Goal: Transaction & Acquisition: Purchase product/service

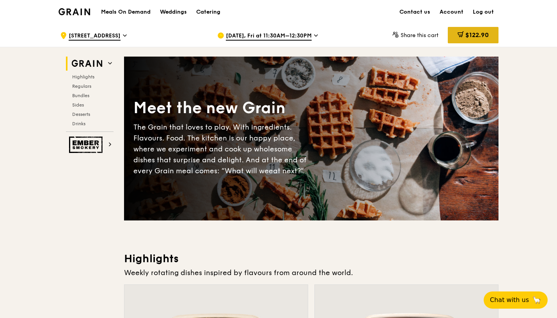
click at [485, 34] on span "$122.90" at bounding box center [477, 34] width 23 height 7
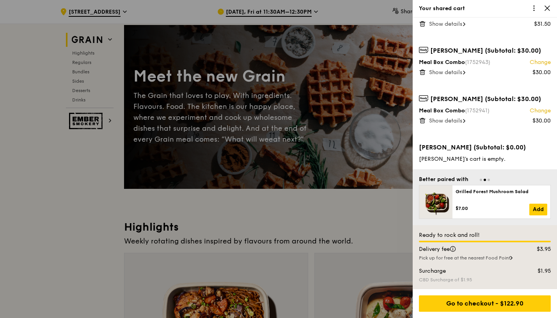
scroll to position [66, 0]
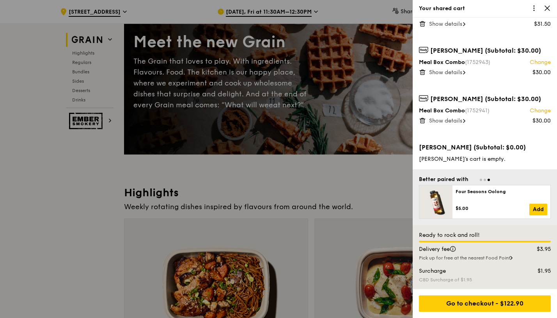
click at [548, 9] on icon at bounding box center [547, 8] width 7 height 7
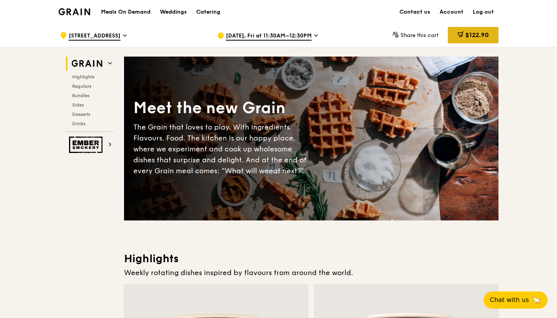
click at [471, 37] on span "$122.90" at bounding box center [477, 34] width 23 height 7
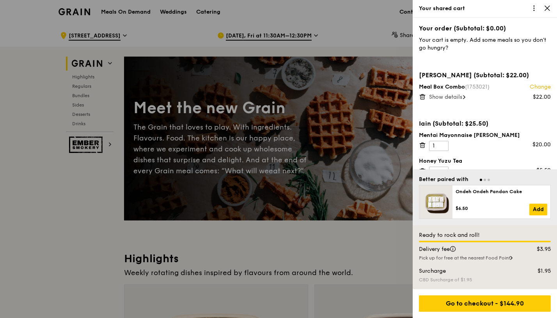
click at [353, 12] on div at bounding box center [278, 159] width 557 height 318
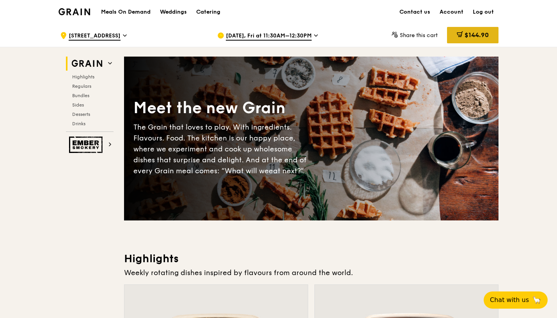
click at [473, 40] on div "$144.90" at bounding box center [473, 35] width 52 height 16
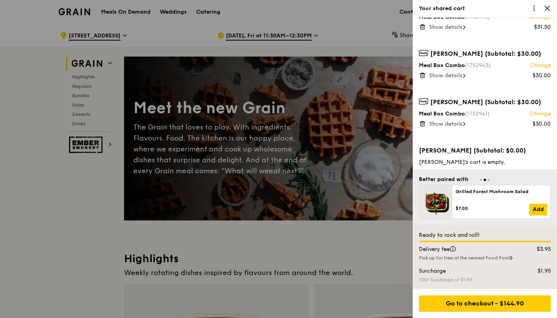
scroll to position [198, 0]
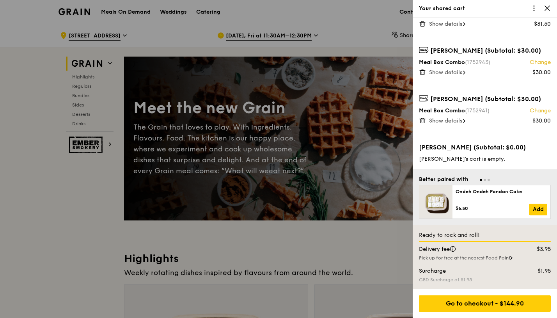
click at [85, 224] on div at bounding box center [278, 159] width 557 height 318
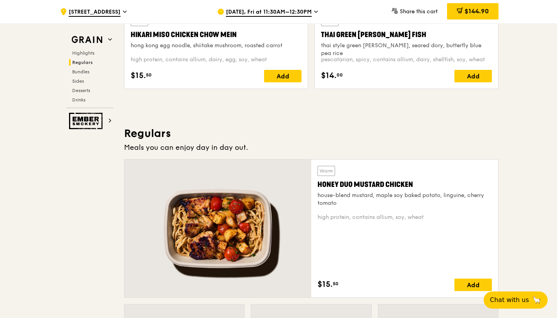
scroll to position [370, 0]
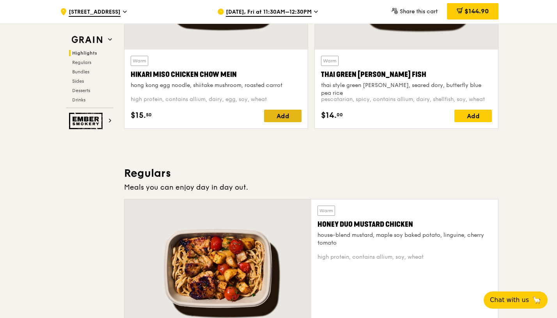
click at [273, 119] on div "Add" at bounding box center [282, 116] width 37 height 12
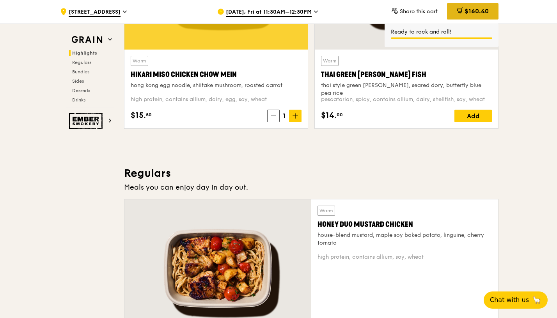
click at [465, 12] on span "$160.40" at bounding box center [477, 10] width 24 height 7
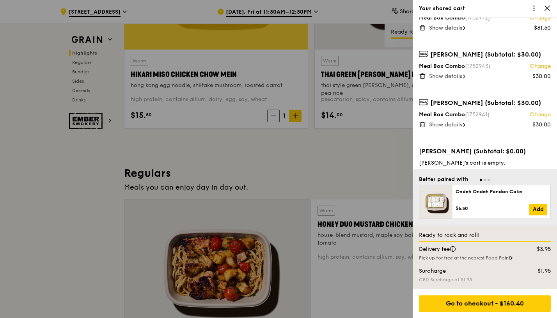
scroll to position [0, 0]
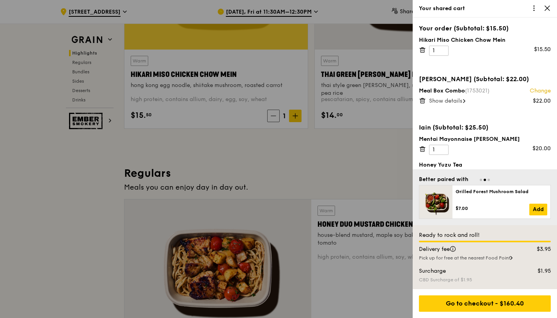
click at [464, 30] on div "Your order (Subtotal: $15.50)" at bounding box center [485, 28] width 132 height 9
click at [423, 51] on icon at bounding box center [422, 49] width 7 height 7
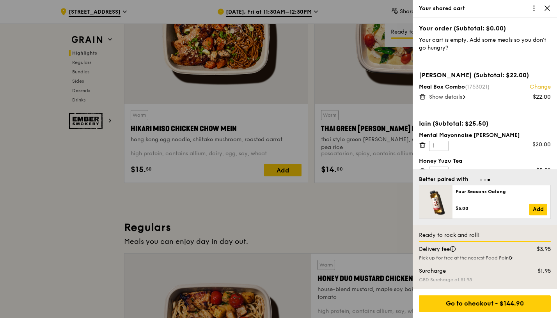
scroll to position [314, 0]
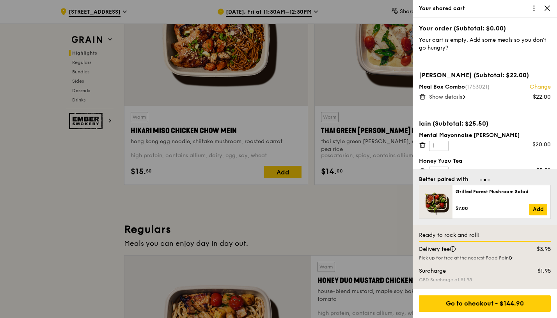
click at [549, 6] on icon at bounding box center [547, 8] width 5 height 5
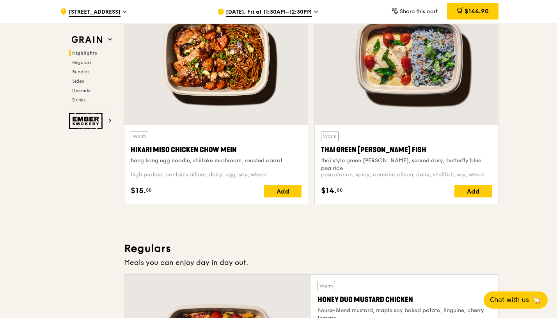
scroll to position [251, 0]
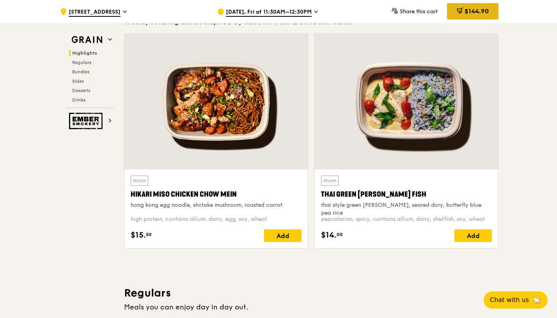
click at [479, 14] on span "$144.90" at bounding box center [477, 10] width 24 height 7
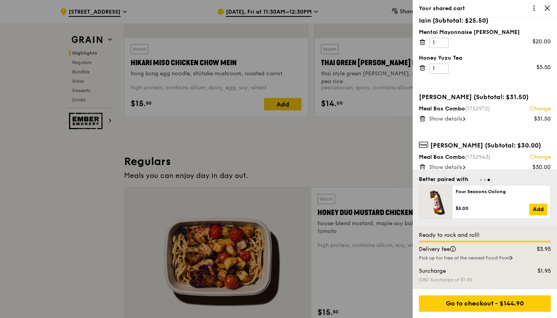
scroll to position [0, 0]
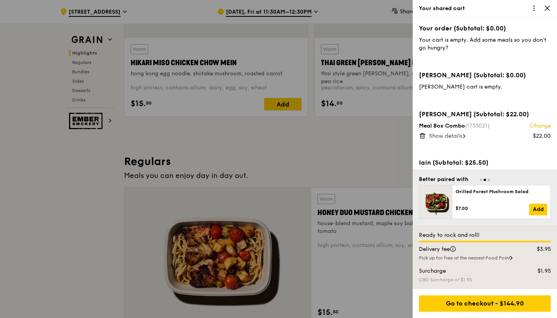
click at [546, 7] on icon at bounding box center [547, 8] width 7 height 7
